Goal: Find specific page/section

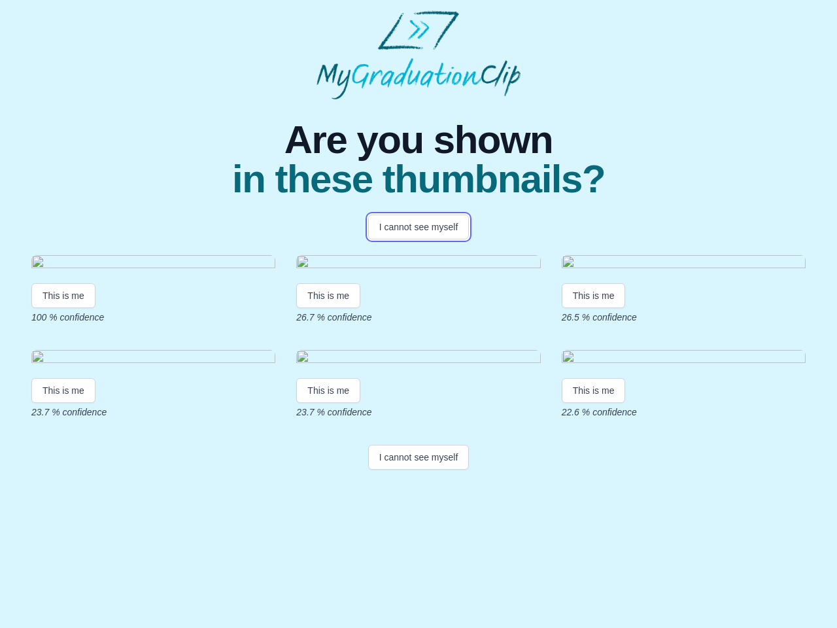
click at [419, 227] on button "I cannot see myself" at bounding box center [418, 227] width 101 height 25
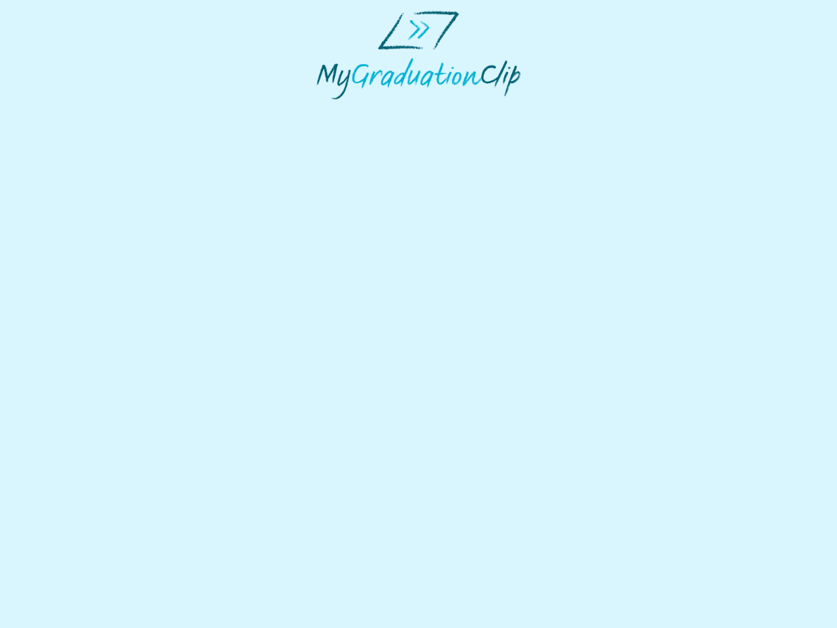
click at [63, 110] on html at bounding box center [418, 55] width 837 height 110
click at [328, 110] on html at bounding box center [418, 55] width 837 height 110
click at [594, 110] on html at bounding box center [418, 55] width 837 height 110
click at [63, 110] on html at bounding box center [418, 55] width 837 height 110
click at [328, 110] on html at bounding box center [418, 55] width 837 height 110
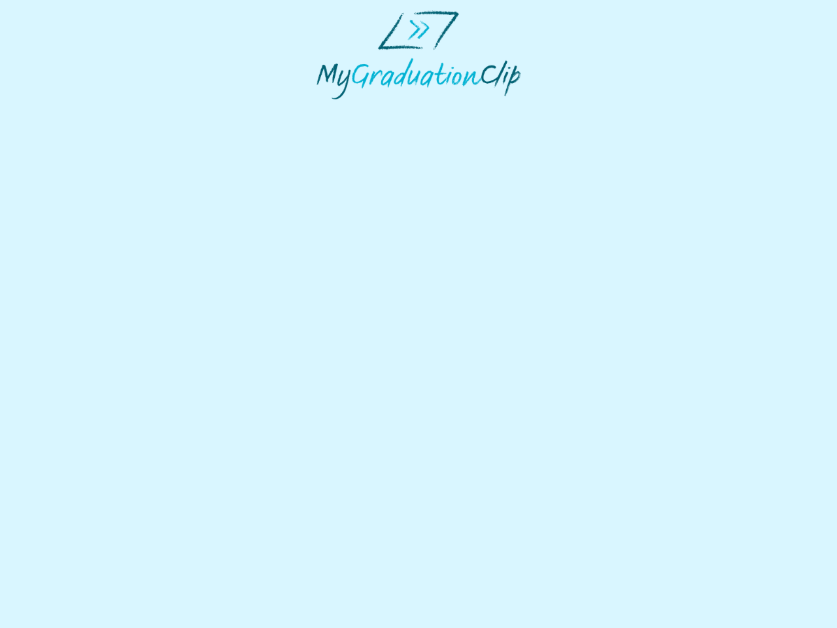
click at [594, 110] on html at bounding box center [418, 55] width 837 height 110
click at [419, 110] on html at bounding box center [418, 55] width 837 height 110
